Goal: Task Accomplishment & Management: Complete application form

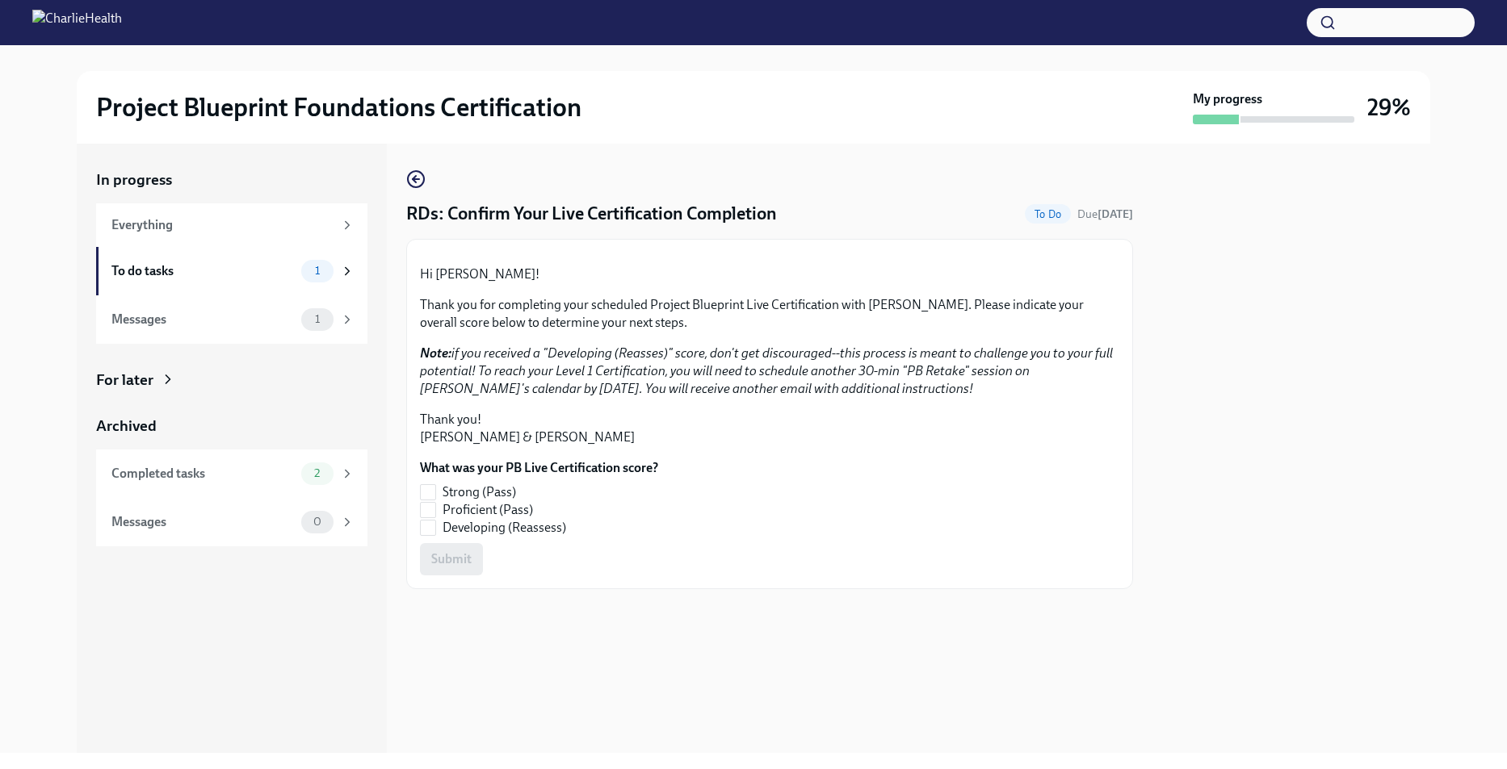
scroll to position [57, 0]
click at [435, 501] on span at bounding box center [428, 492] width 16 height 16
click at [435, 500] on input "Strong (Pass)" at bounding box center [428, 492] width 15 height 15
click at [459, 568] on span "Submit" at bounding box center [451, 559] width 40 height 16
checkbox input "true"
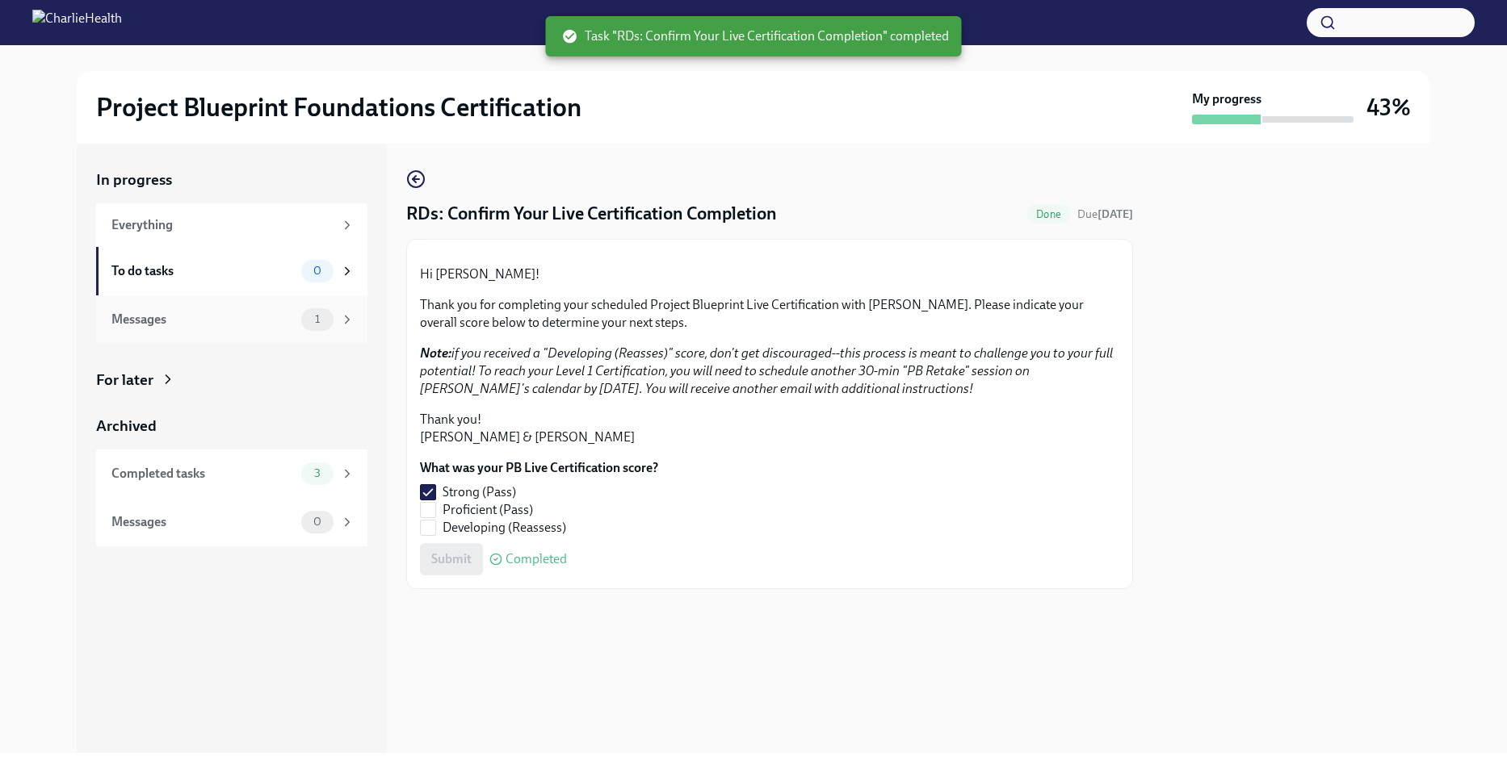
click at [245, 321] on div "Messages" at bounding box center [202, 320] width 183 height 18
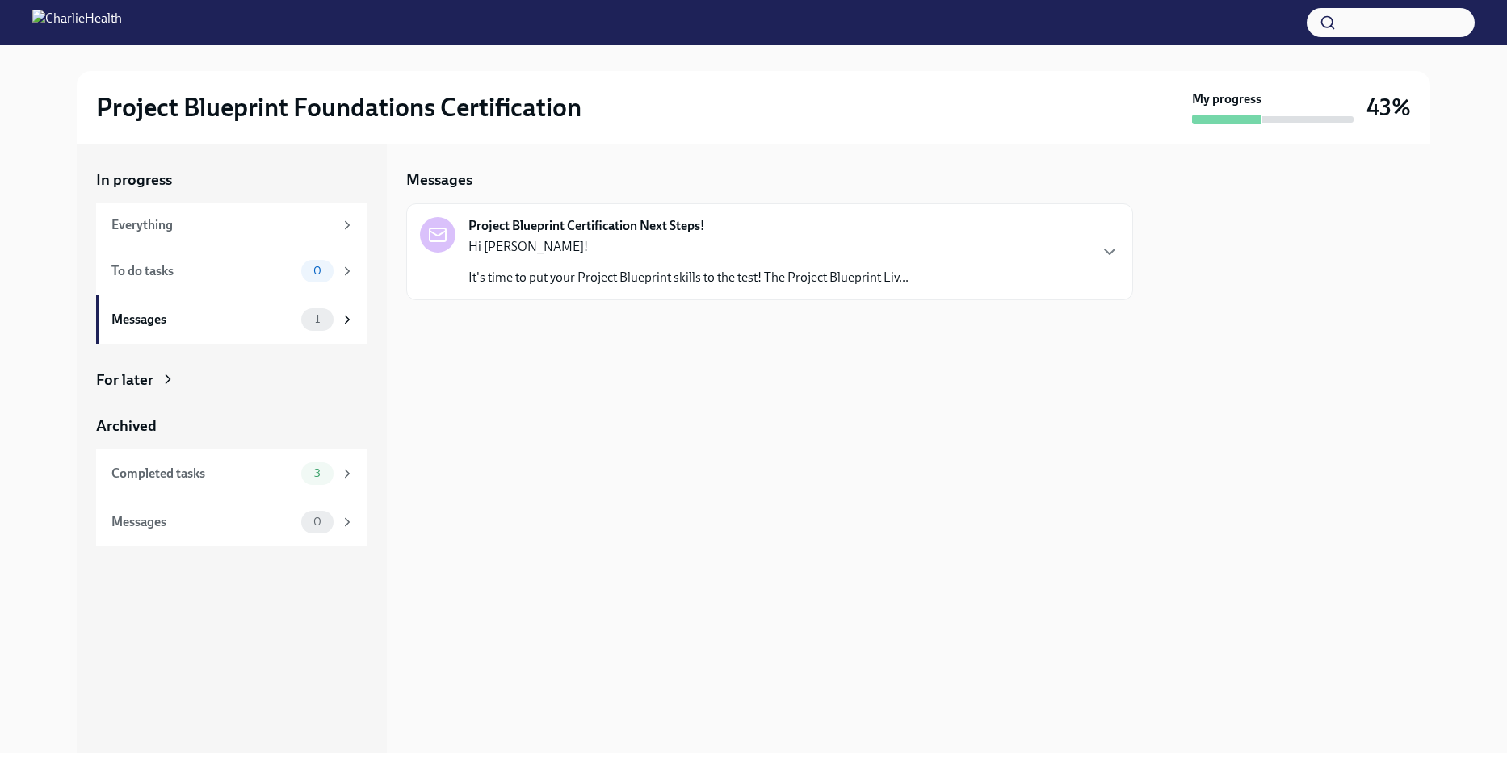
click at [692, 252] on p "Hi [PERSON_NAME]!" at bounding box center [688, 247] width 440 height 18
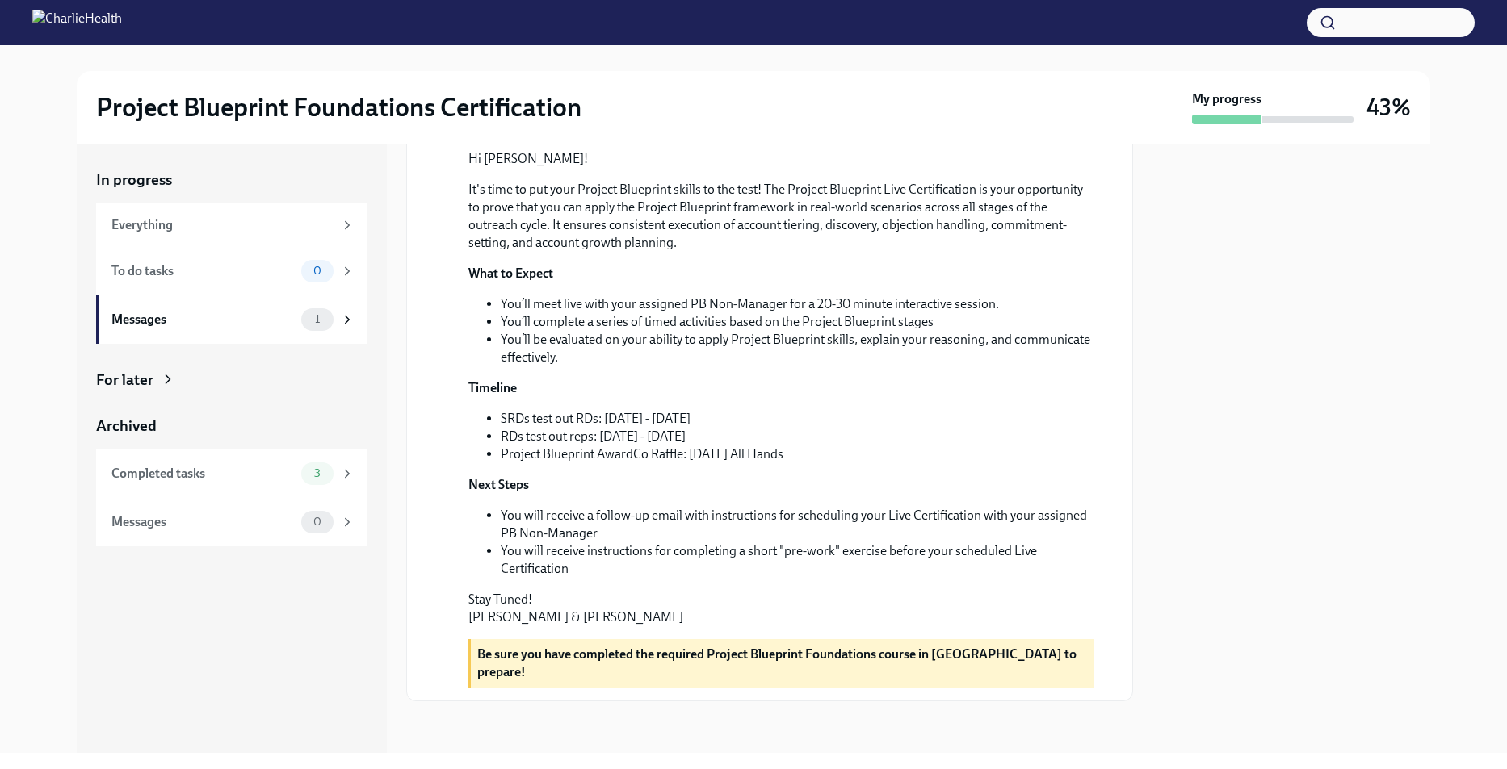
scroll to position [283, 0]
click at [203, 476] on div "Completed tasks" at bounding box center [202, 474] width 183 height 18
